Goal: Check status: Check status

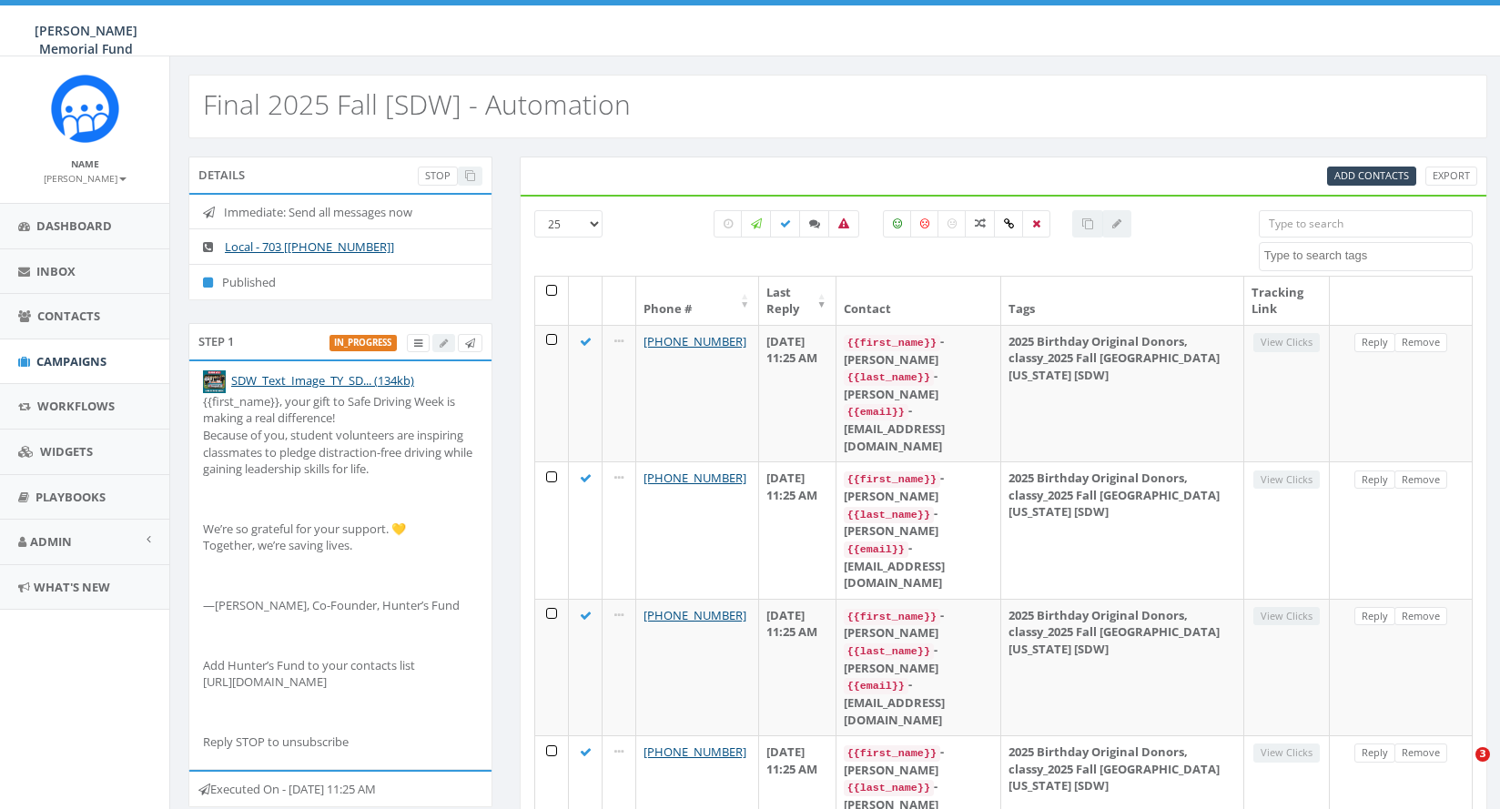
select select
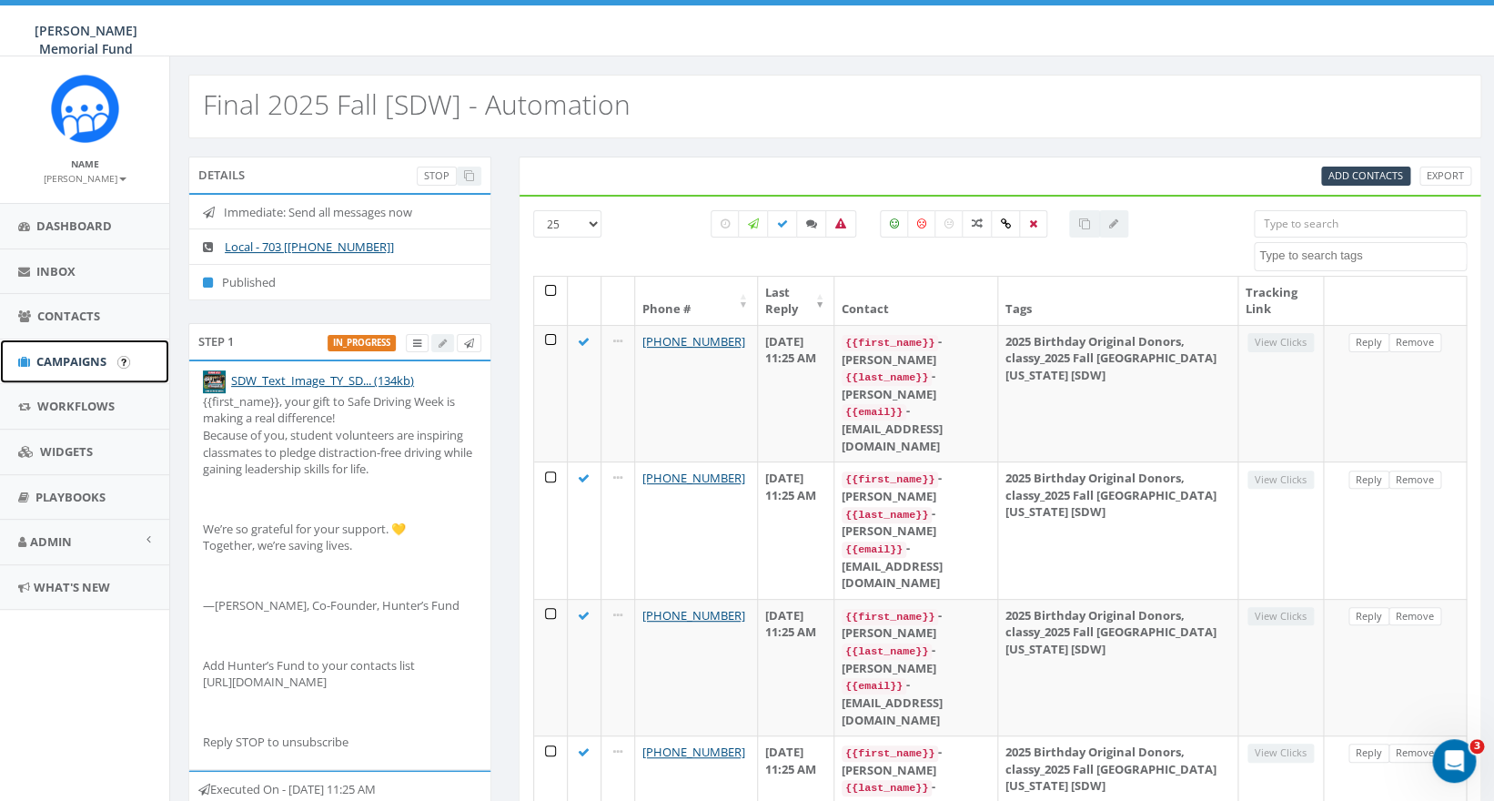
click at [70, 363] on span "Campaigns" at bounding box center [71, 361] width 70 height 16
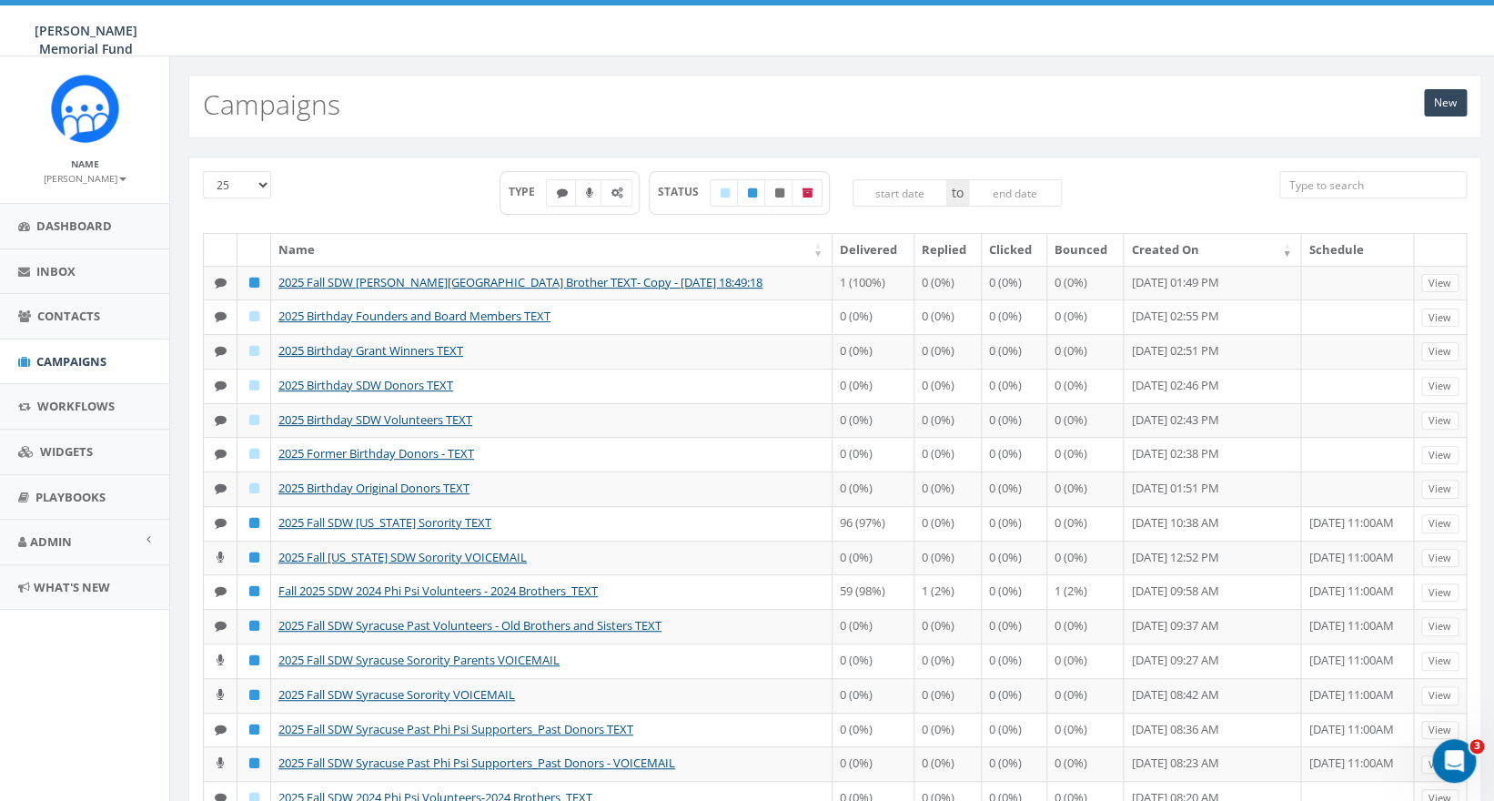
click at [1368, 195] on input "search" at bounding box center [1373, 184] width 188 height 27
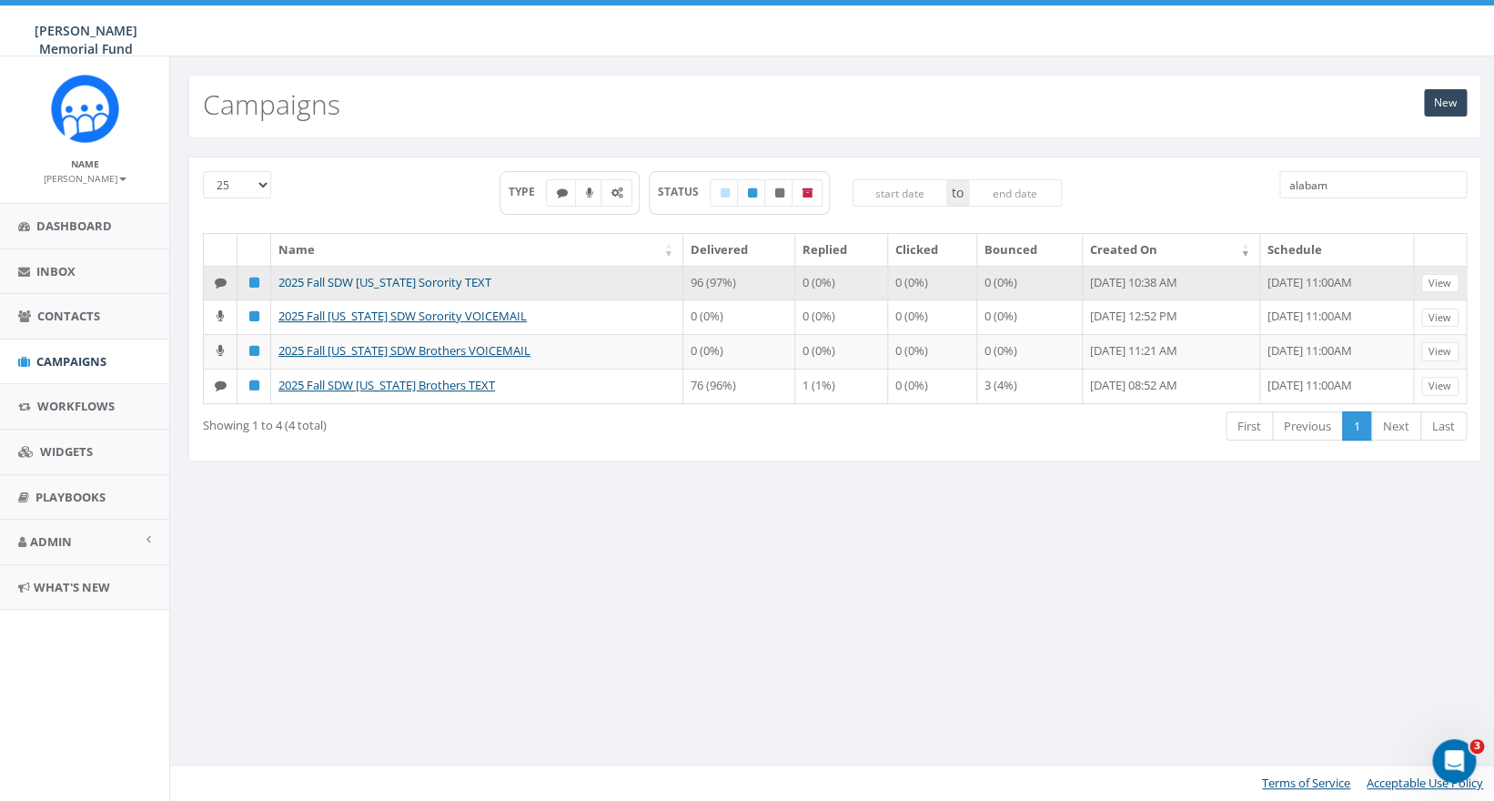
type input "alabam"
click at [399, 280] on link "2025 Fall SDW Alabama Sorority TEXT" at bounding box center [384, 282] width 213 height 16
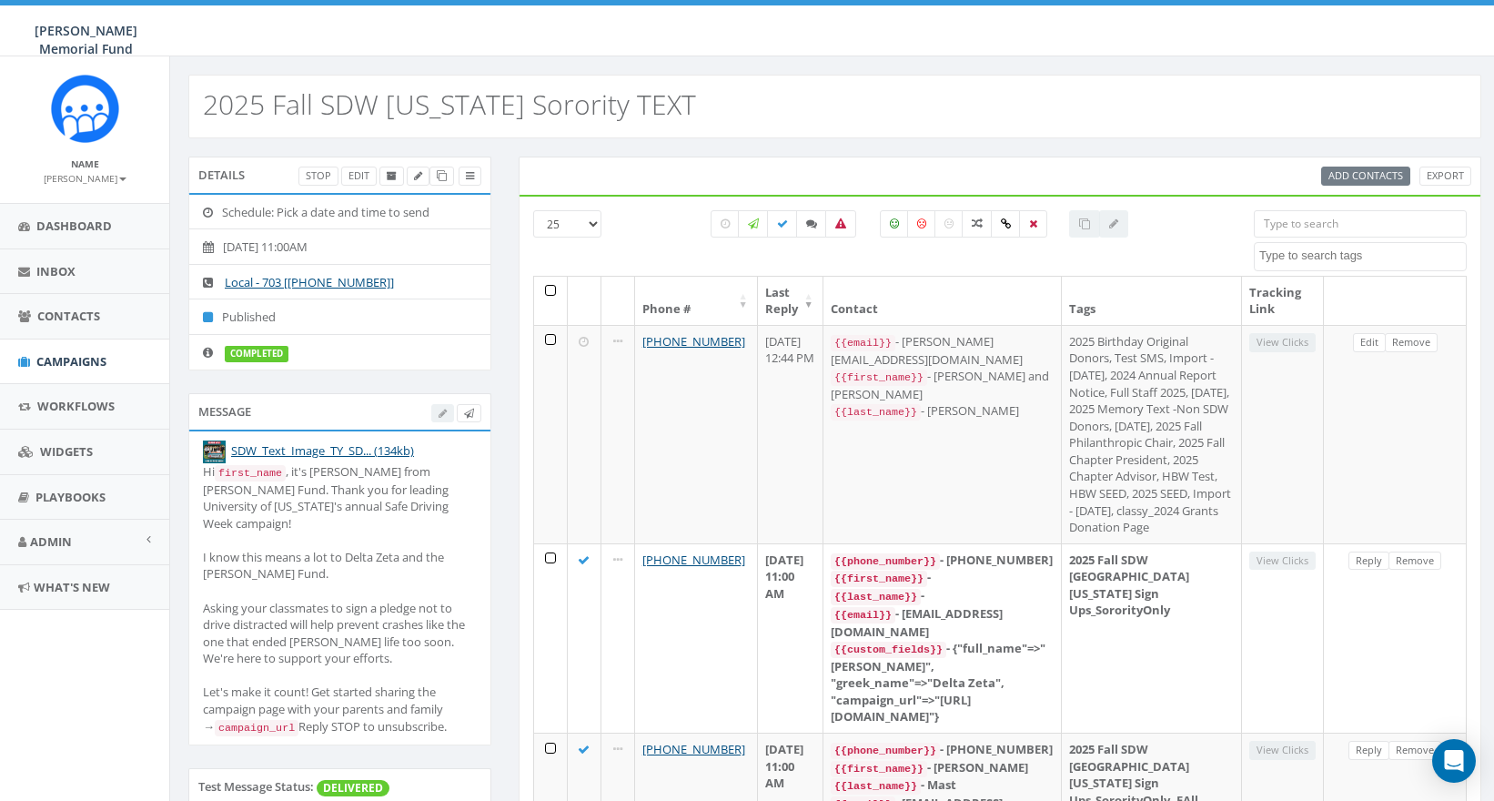
select select
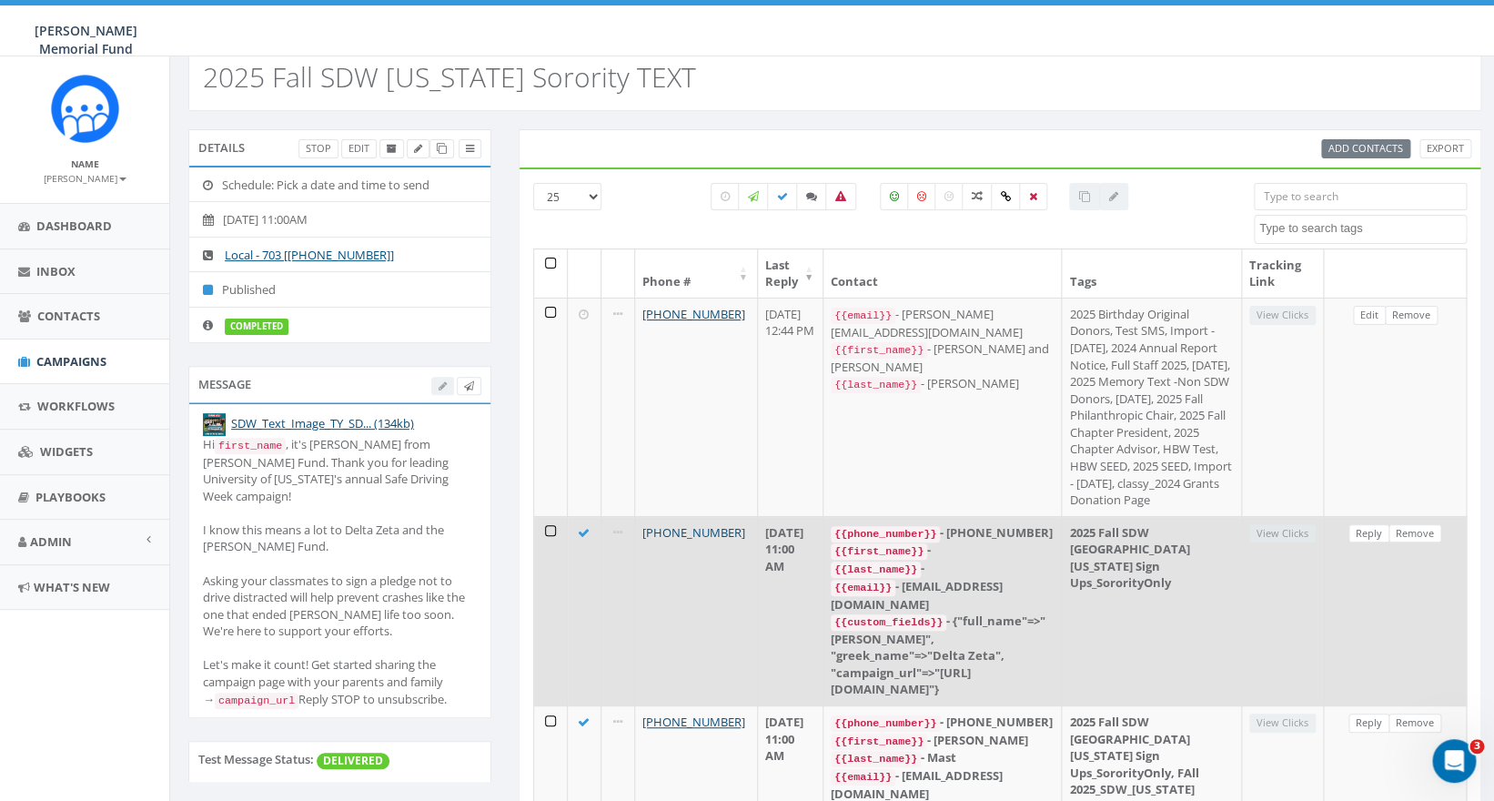
scroll to position [26, 0]
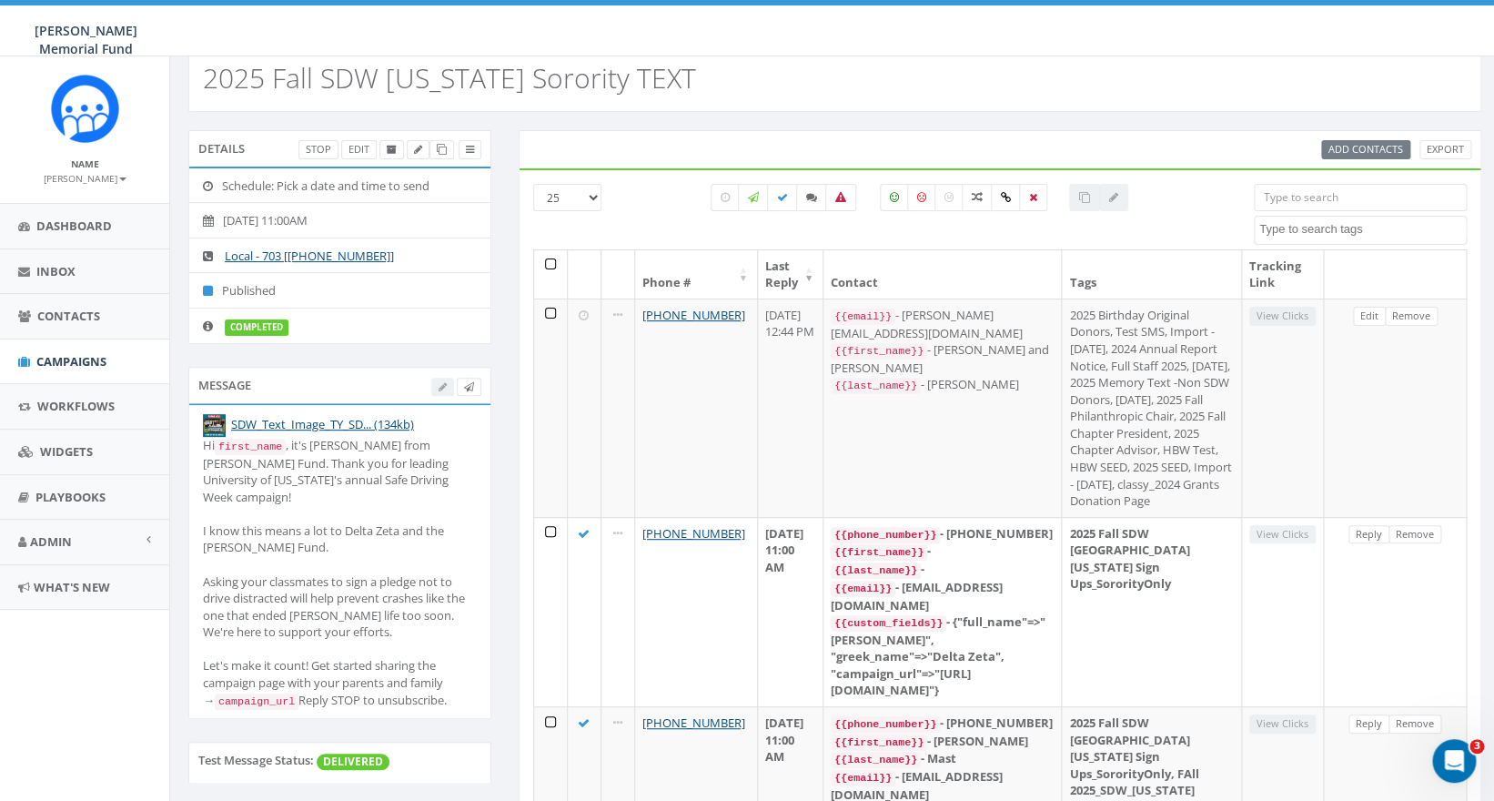
click at [253, 693] on code "campaign_url" at bounding box center [257, 701] width 84 height 16
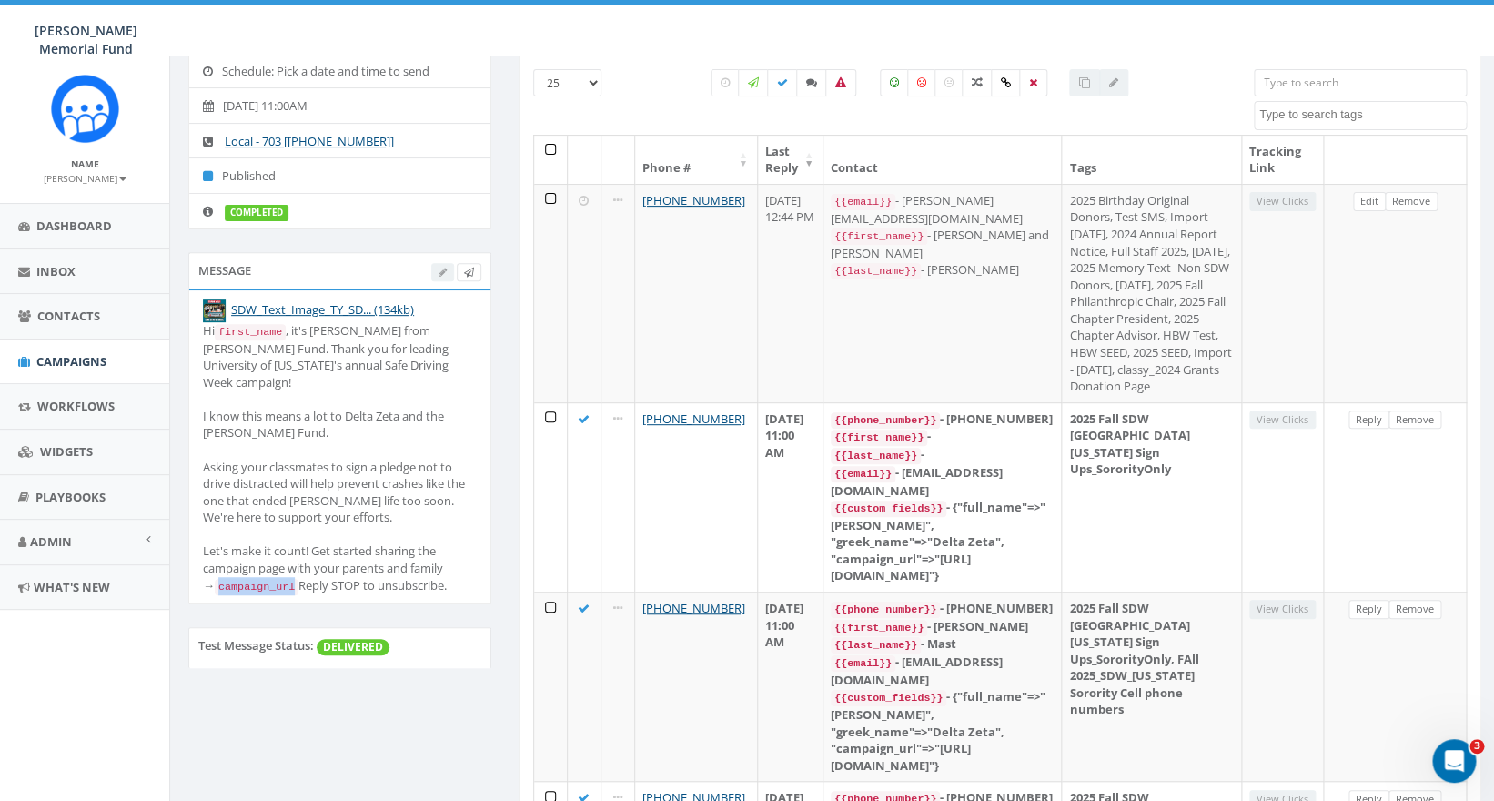
scroll to position [143, 0]
click at [330, 571] on div "Hi first_name , it's [PERSON_NAME] from [PERSON_NAME] Fund. Thank you for leadi…" at bounding box center [340, 456] width 274 height 272
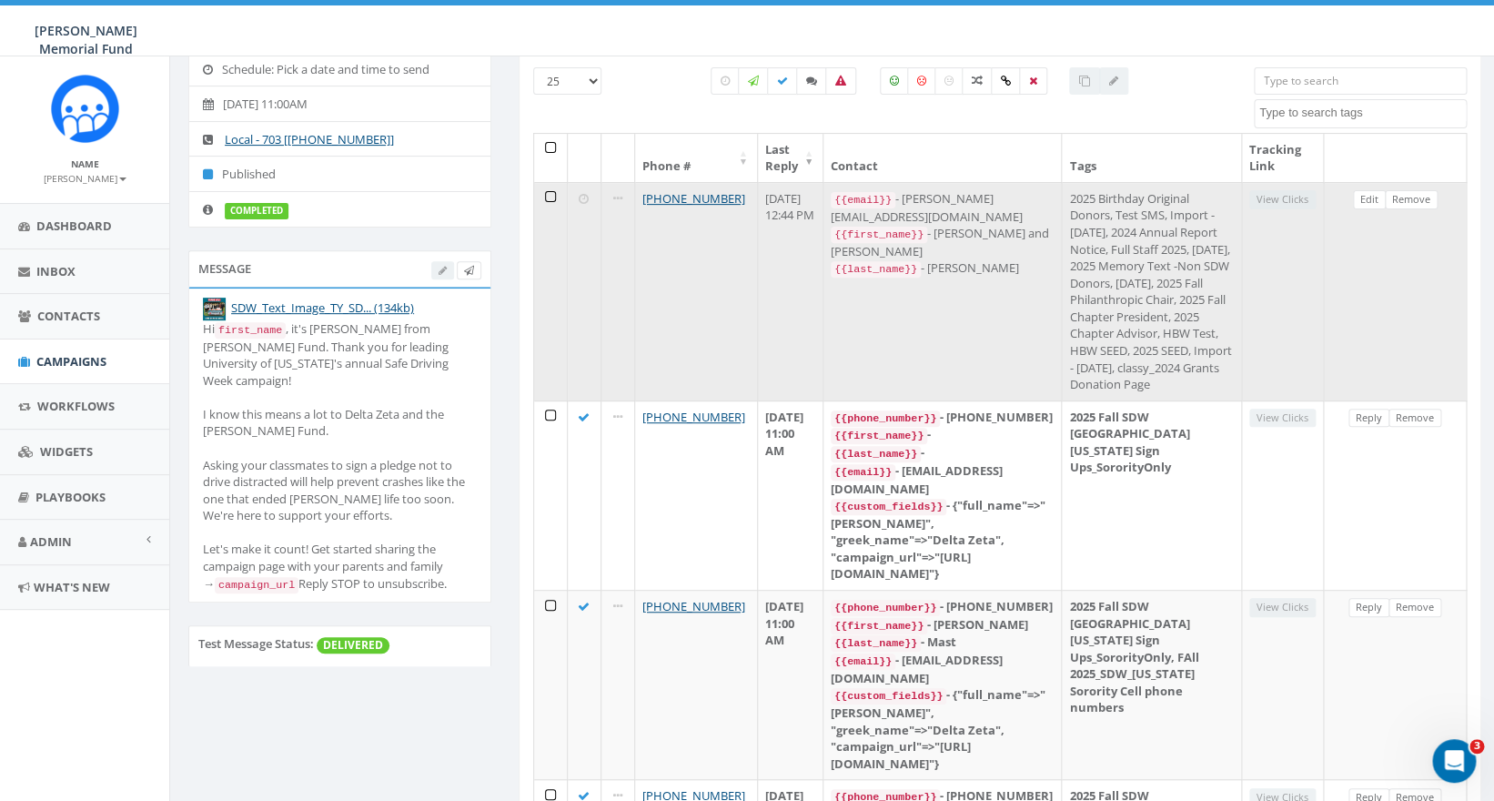
drag, startPoint x: 768, startPoint y: 200, endPoint x: 806, endPoint y: 248, distance: 60.8
click at [806, 248] on td "[DATE] 12:44 PM" at bounding box center [791, 291] width 66 height 218
click at [1278, 198] on td "View Clicks" at bounding box center [1283, 291] width 82 height 218
click at [1286, 238] on td "View Clicks" at bounding box center [1283, 291] width 82 height 218
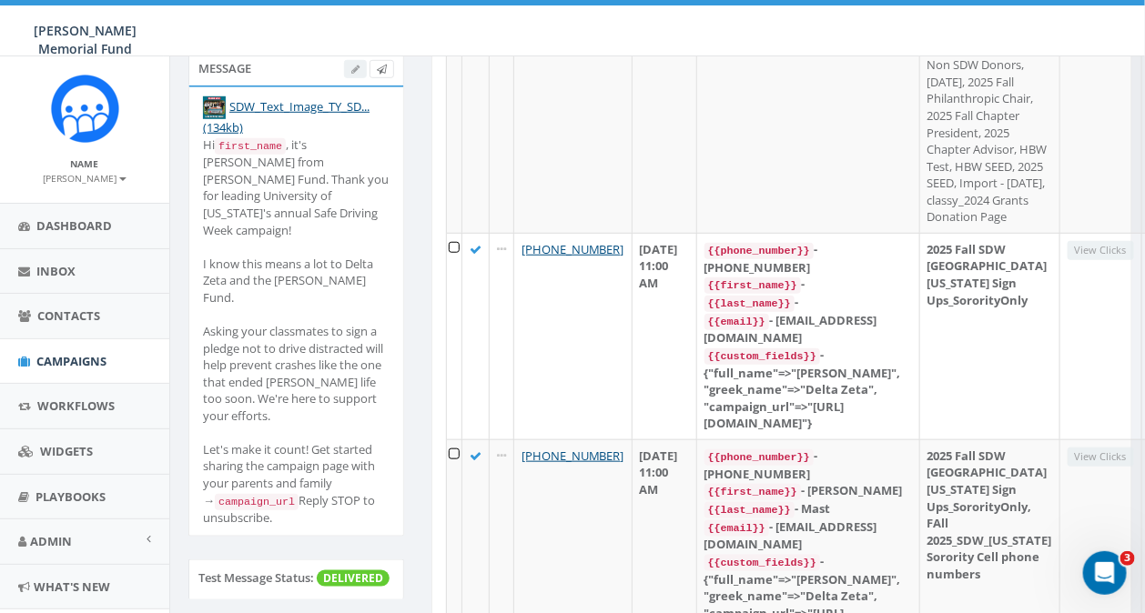
scroll to position [373, 0]
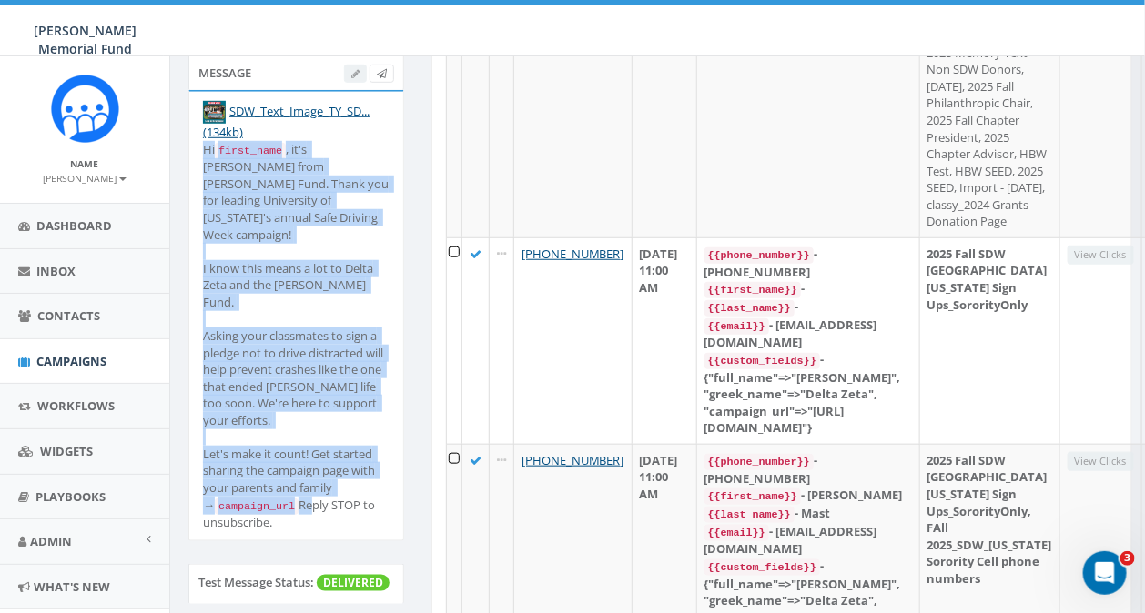
drag, startPoint x: 200, startPoint y: 131, endPoint x: 305, endPoint y: 479, distance: 363.0
click at [305, 479] on li "SDW_Text_Image_TY_SD... (134kb) Hi first_name , it's [PERSON_NAME] from [PERSON…" at bounding box center [296, 316] width 214 height 449
copy div "Hi first_name , it's [PERSON_NAME] from [PERSON_NAME] Fund. Thank you for leadi…"
